Goal: Task Accomplishment & Management: Manage account settings

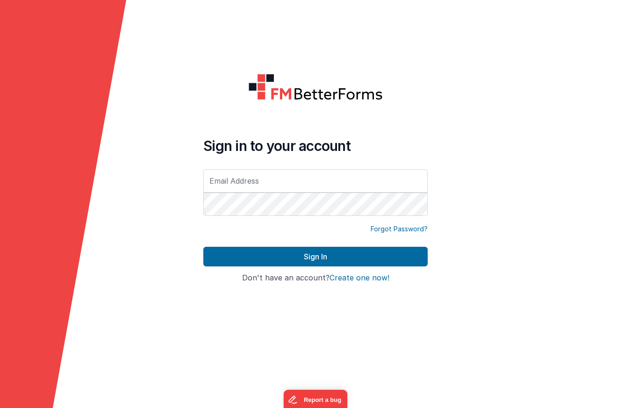
type input "[EMAIL_ADDRESS][DOMAIN_NAME]"
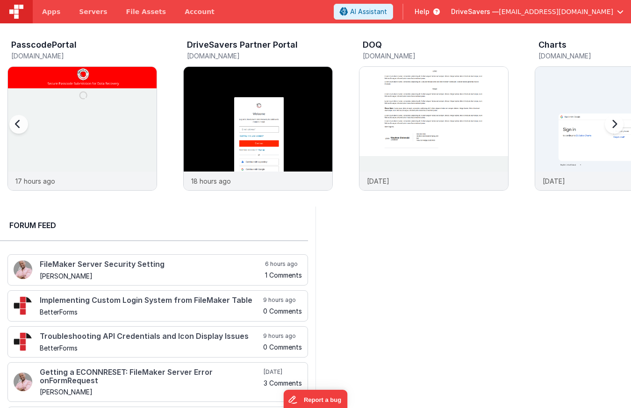
click at [53, 48] on h3 "PasscodePortal" at bounding box center [43, 44] width 65 height 9
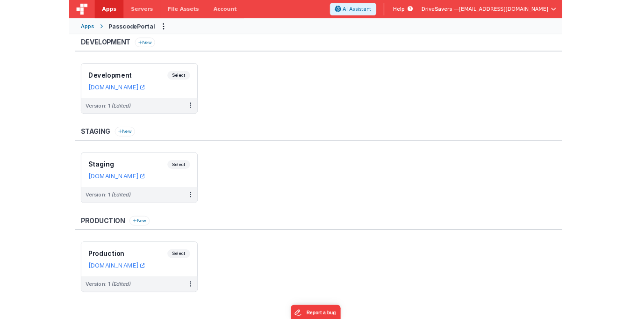
scroll to position [5, 0]
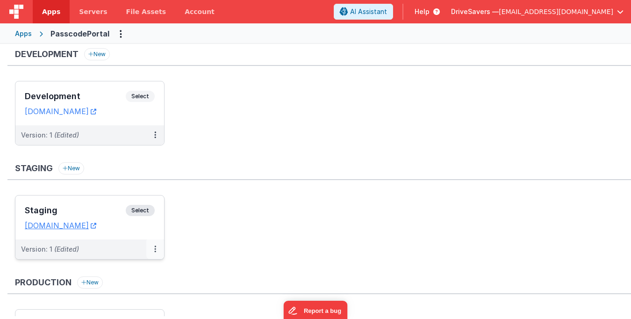
click at [154, 249] on icon at bounding box center [155, 249] width 2 height 0
click at [149, 270] on link "Edit" at bounding box center [123, 270] width 82 height 17
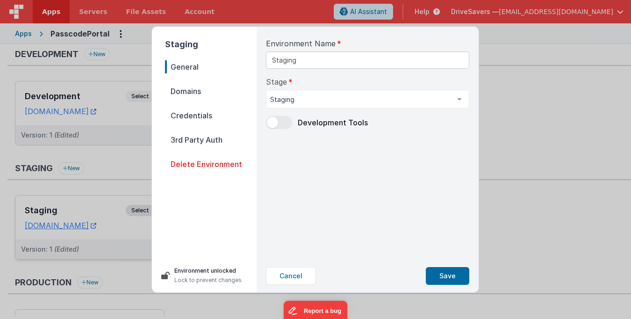
click at [199, 94] on span "Domains" at bounding box center [211, 91] width 92 height 13
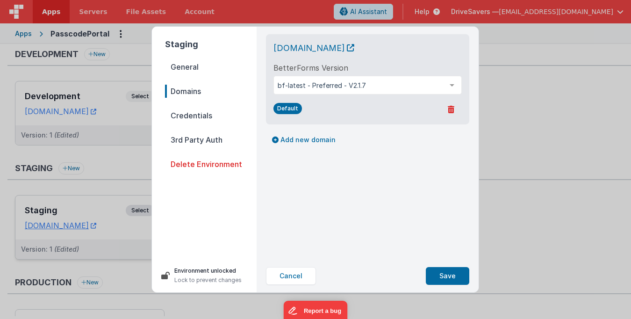
click at [195, 68] on span "General" at bounding box center [211, 66] width 92 height 13
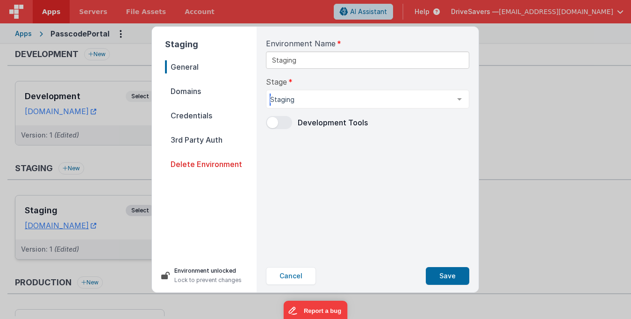
click at [310, 105] on div "Staging" at bounding box center [367, 99] width 203 height 19
click at [217, 102] on nav "General Domains Credentials 3rd Party Auth Delete Environment" at bounding box center [211, 155] width 92 height 191
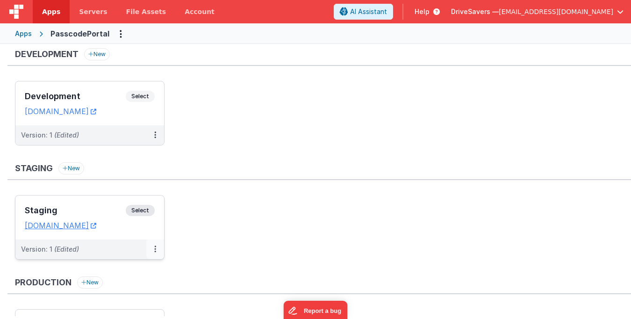
click at [156, 249] on icon at bounding box center [155, 249] width 2 height 0
click at [150, 271] on link "Edit" at bounding box center [123, 270] width 82 height 17
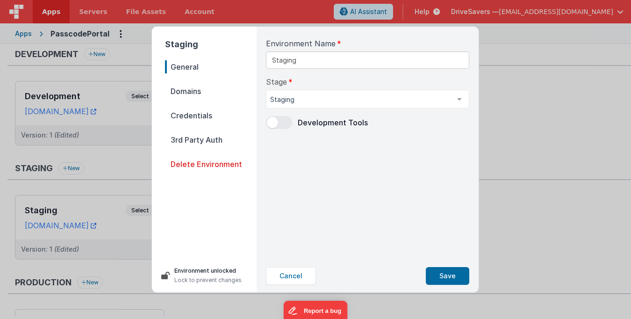
click at [217, 90] on span "Domains" at bounding box center [211, 91] width 92 height 13
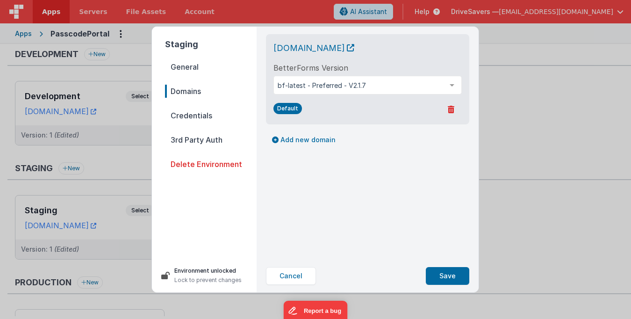
click at [212, 114] on span "Credentials" at bounding box center [211, 115] width 92 height 13
